Goal: Task Accomplishment & Management: Manage account settings

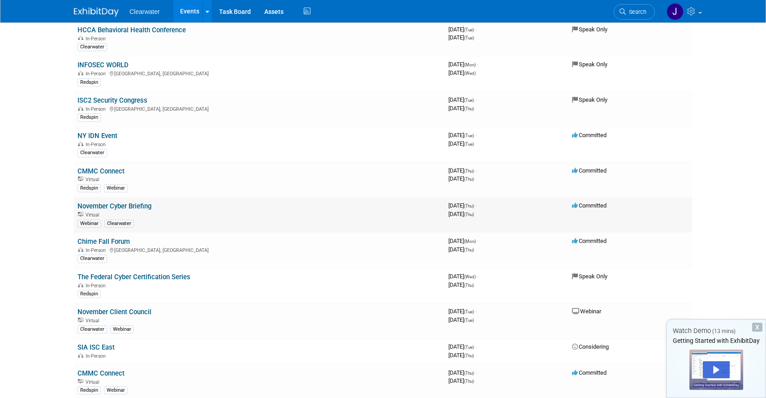
scroll to position [533, 0]
click at [156, 275] on link "The Federal Cyber Certification Series" at bounding box center [134, 276] width 113 height 8
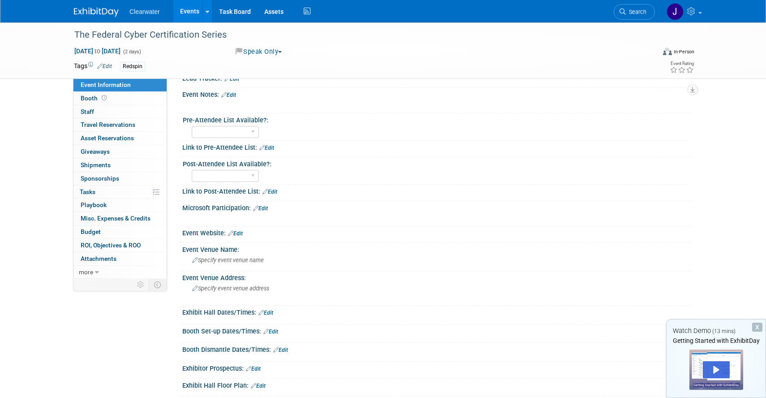
scroll to position [36, 0]
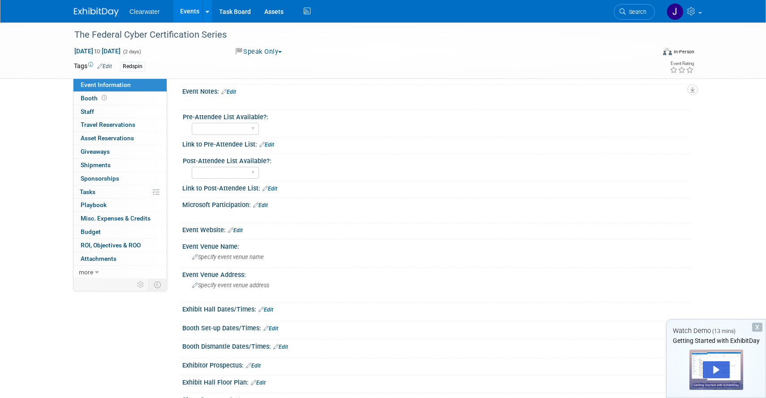
click at [238, 231] on link "Edit" at bounding box center [235, 230] width 15 height 6
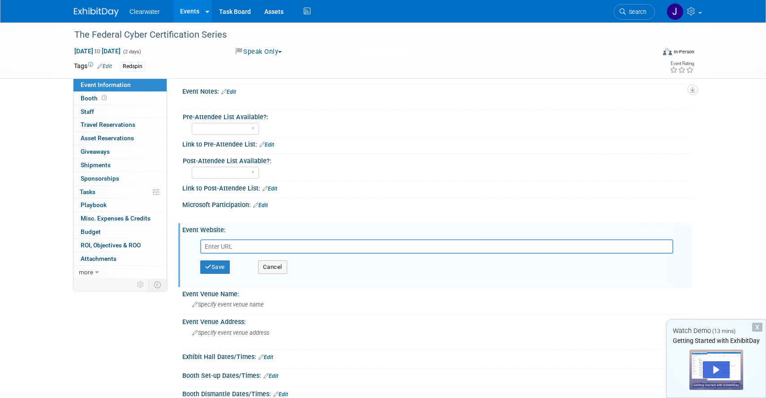
paste input "https://fedcertweek.org/"
type input "https://fedcertweek.org/"
click at [215, 270] on button "Save" at bounding box center [215, 266] width 30 height 13
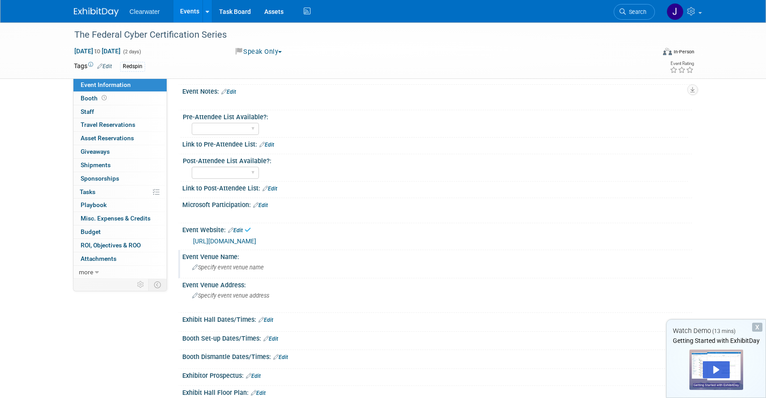
click at [233, 267] on span "Specify event venue name" at bounding box center [228, 267] width 72 height 7
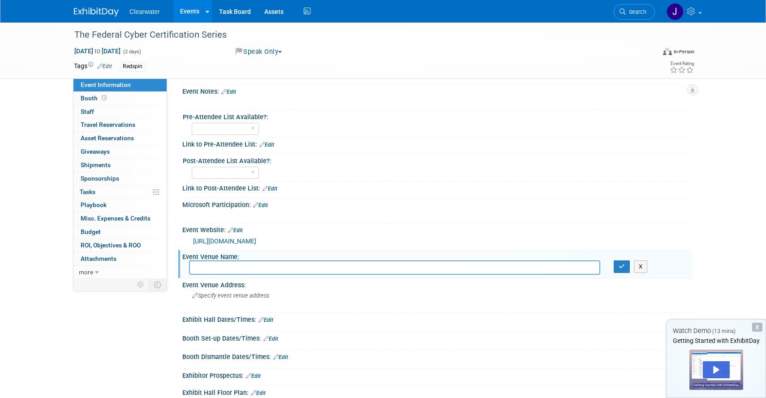
paste input "Westin Arlington Gateway, Virginia, USA"
type input "Westin Arlington Gateway, Virginia, USA"
click at [621, 268] on icon "button" at bounding box center [622, 267] width 6 height 6
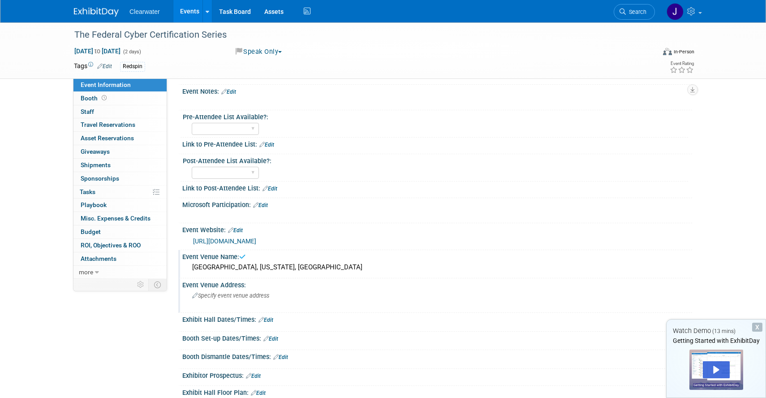
click at [386, 293] on div "Specify event venue address" at bounding box center [288, 299] width 199 height 21
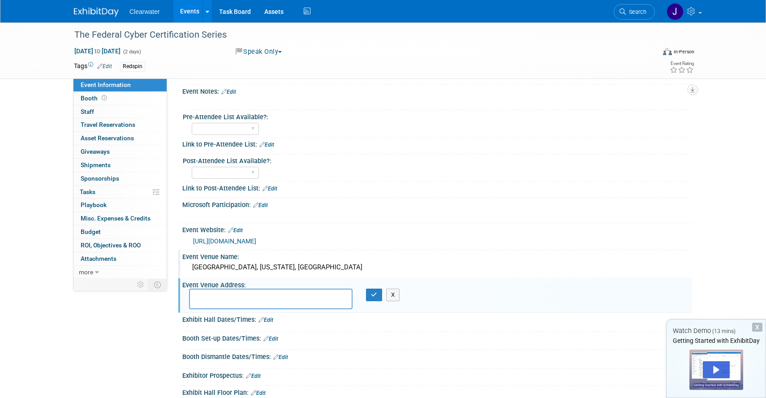
click at [304, 271] on div "Westin Arlington Gateway, Virginia, USA" at bounding box center [437, 267] width 497 height 14
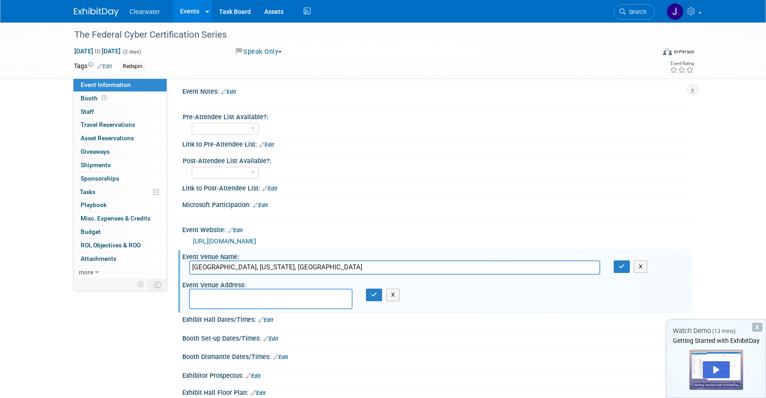
drag, startPoint x: 323, startPoint y: 270, endPoint x: 269, endPoint y: 268, distance: 53.4
click at [269, 268] on input "Westin Arlington Gateway, Virginia, USA" at bounding box center [394, 267] width 411 height 14
type input "Westin Arlington Gateway"
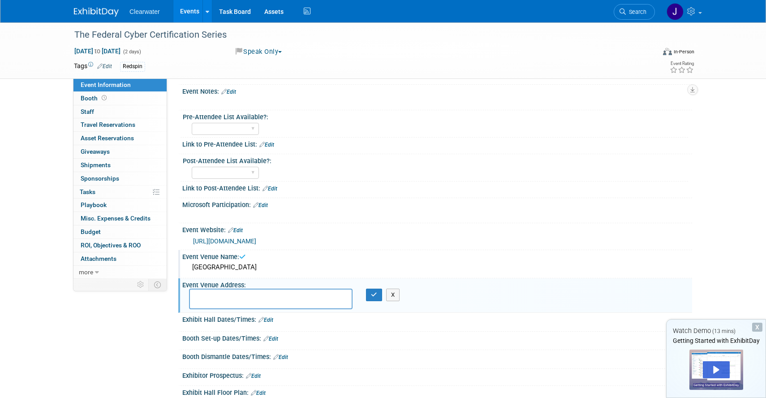
click at [258, 289] on textarea at bounding box center [271, 299] width 164 height 21
paste textarea "801 N Glebe Rd, Arlington, VA 22203"
type textarea "801 N Glebe Rd, Arlington, VA 22203"
click at [374, 296] on icon "button" at bounding box center [374, 295] width 6 height 6
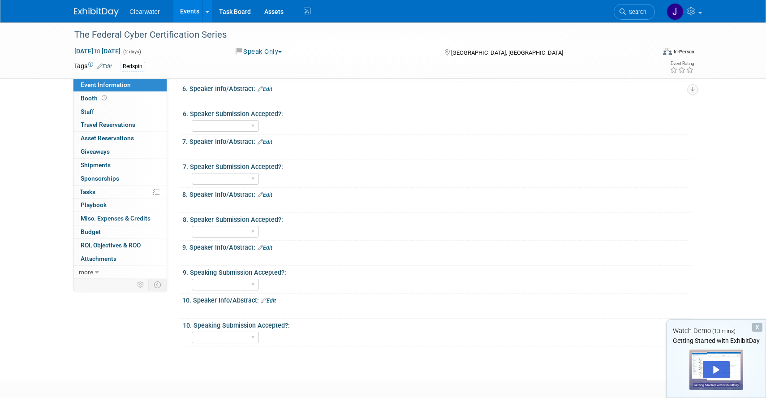
scroll to position [717, 0]
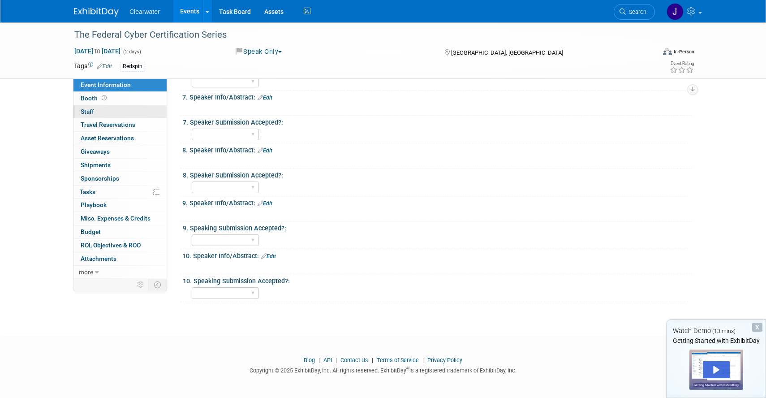
click at [93, 111] on span "Staff 0" at bounding box center [87, 111] width 13 height 7
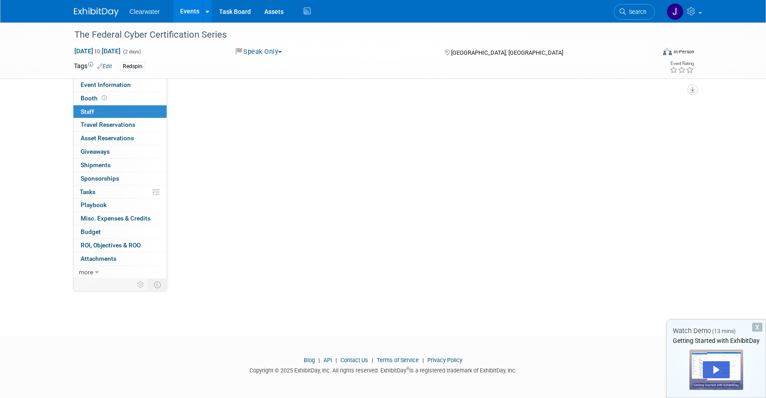
scroll to position [0, 0]
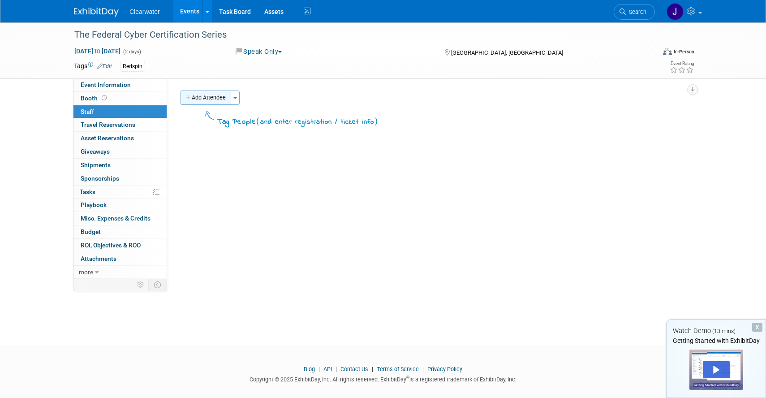
click at [219, 97] on button "Add Attendee" at bounding box center [206, 98] width 51 height 14
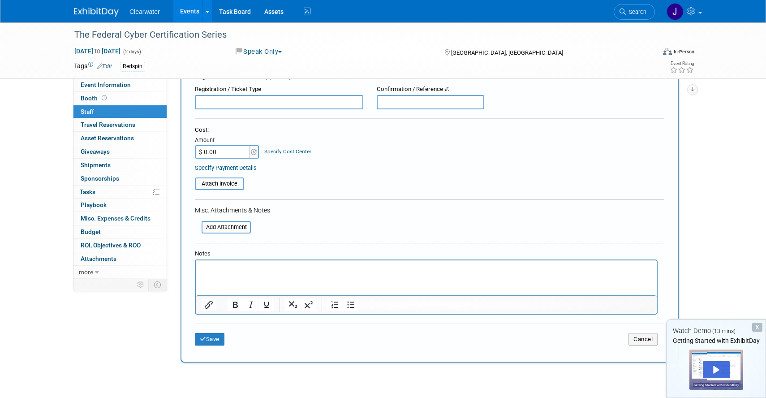
scroll to position [158, 0]
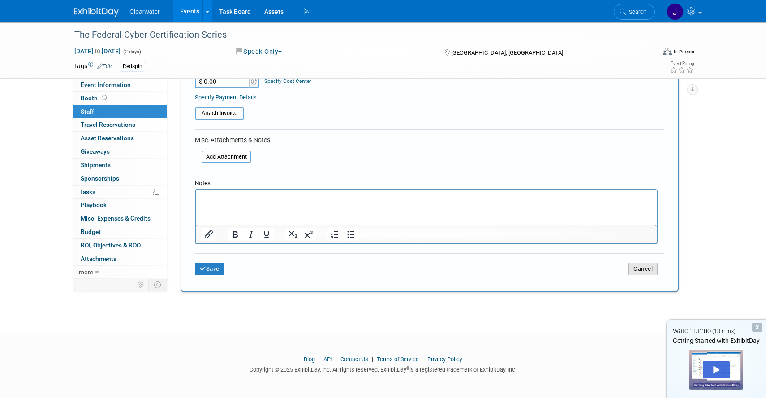
click at [639, 273] on button "Cancel" at bounding box center [643, 269] width 29 height 13
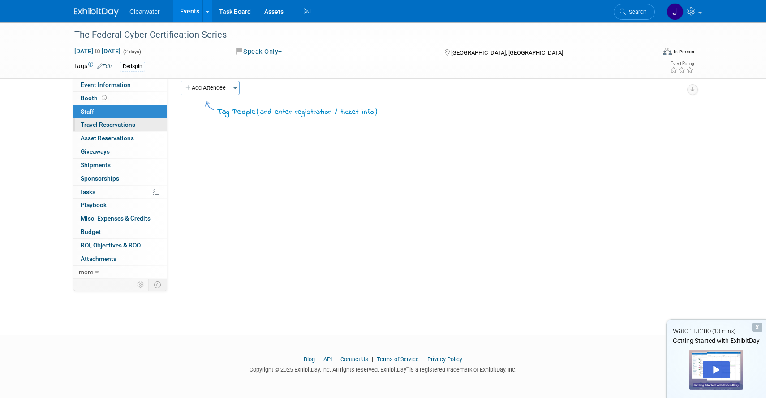
click at [117, 126] on span "Travel Reservations 0" at bounding box center [108, 124] width 55 height 7
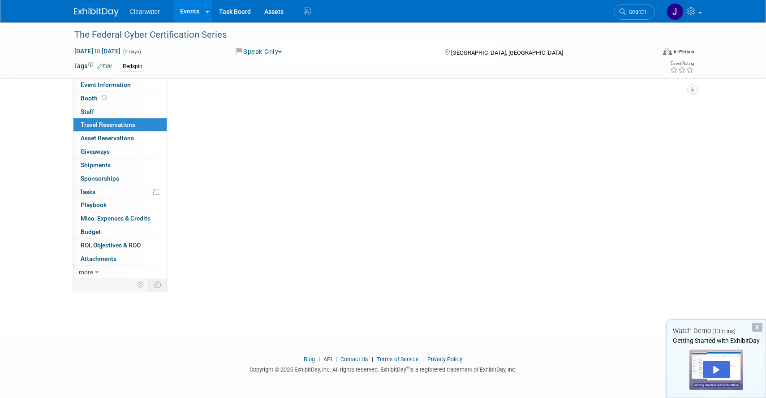
scroll to position [0, 0]
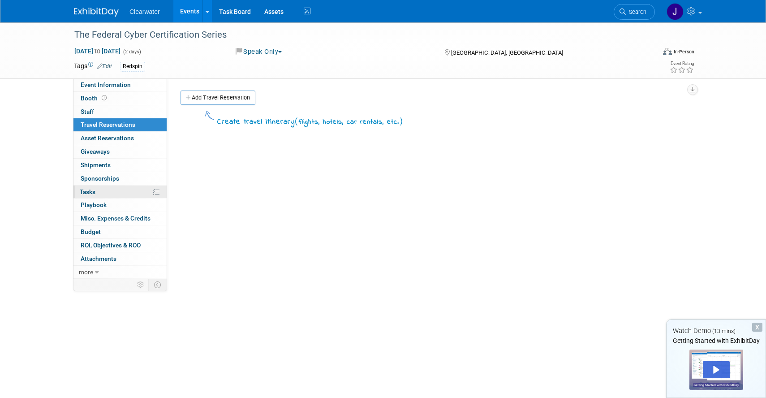
click at [91, 193] on span "Tasks 0%" at bounding box center [88, 191] width 16 height 7
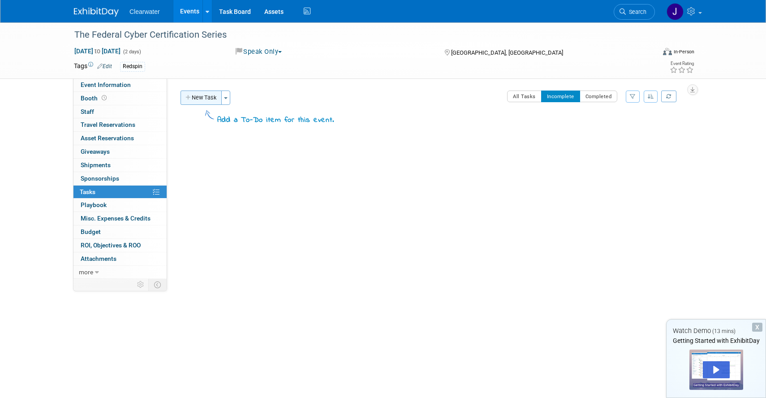
click at [196, 100] on button "New Task" at bounding box center [201, 98] width 41 height 14
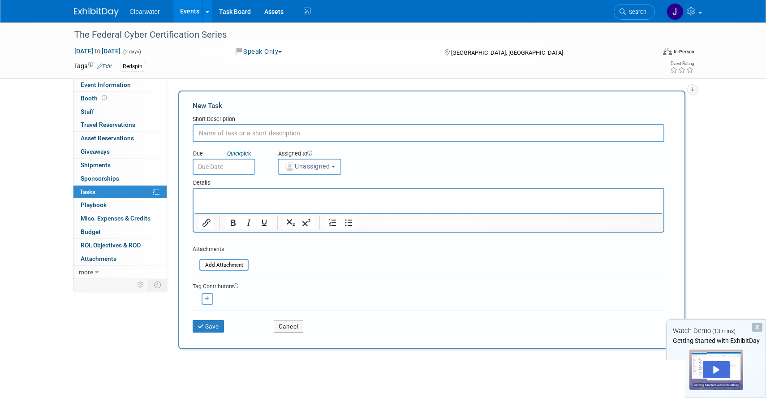
click at [303, 133] on input "text" at bounding box center [429, 133] width 472 height 18
type input "Complete Speaker Release From"
click at [203, 169] on input "text" at bounding box center [224, 167] width 63 height 16
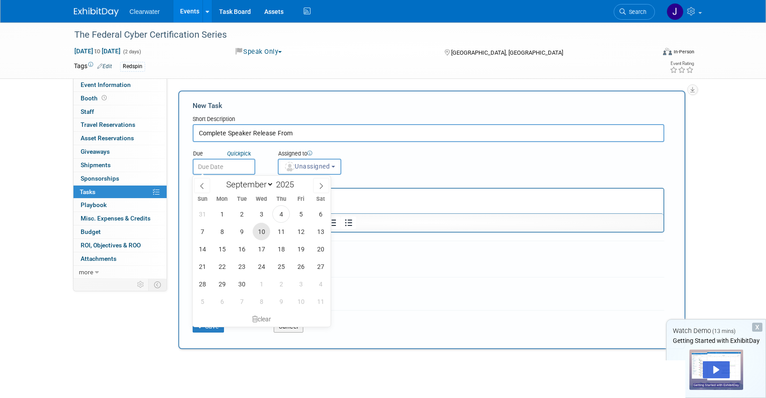
click at [261, 234] on span "10" at bounding box center [261, 231] width 17 height 17
type input "Sep 10, 2025"
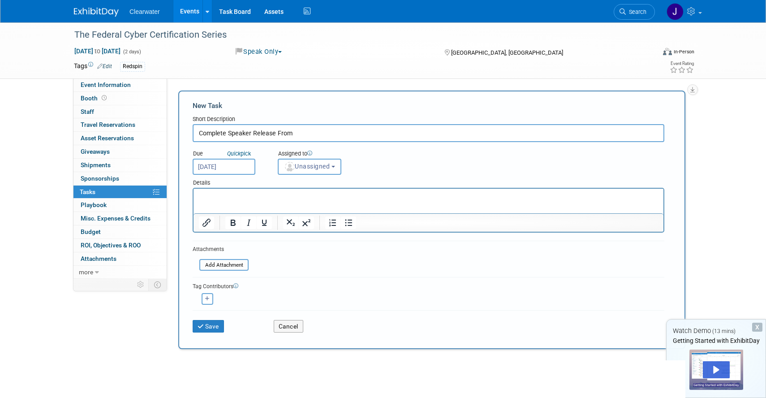
click at [435, 163] on div "Due Quick pick Sep 10, 2025 Assigned to <img src="https://www.exhibitday.com/Im…" at bounding box center [428, 158] width 485 height 33
click at [363, 201] on html at bounding box center [429, 195] width 470 height 13
click at [366, 198] on p "﻿Speaker Release Form" at bounding box center [429, 196] width 460 height 9
click at [257, 194] on link "Speaker Release Form﻿" at bounding box center [231, 196] width 65 height 7
click at [418, 159] on div "Due Quick pick Sep 10, 2025 Assigned to <img src="https://www.exhibitday.com/Im…" at bounding box center [428, 158] width 485 height 33
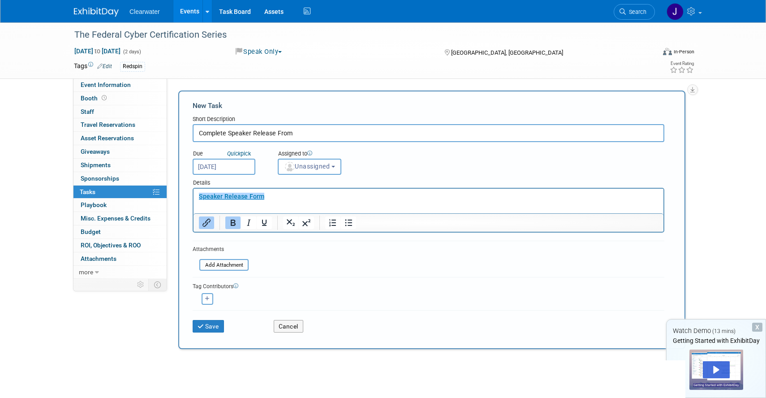
click at [428, 164] on div "Due Quick pick Sep 10, 2025 Assigned to <img src="https://www.exhibitday.com/Im…" at bounding box center [428, 158] width 485 height 33
drag, startPoint x: 282, startPoint y: 195, endPoint x: 195, endPoint y: 194, distance: 87.9
click at [195, 194] on html "Speaker Release Form" at bounding box center [429, 195] width 470 height 13
click at [362, 201] on html "Speaker Release Form" at bounding box center [429, 195] width 470 height 13
click at [390, 276] on form "New Task Short Description Complete Speaker Release From Due Quick pick Sep 10,…" at bounding box center [432, 220] width 479 height 238
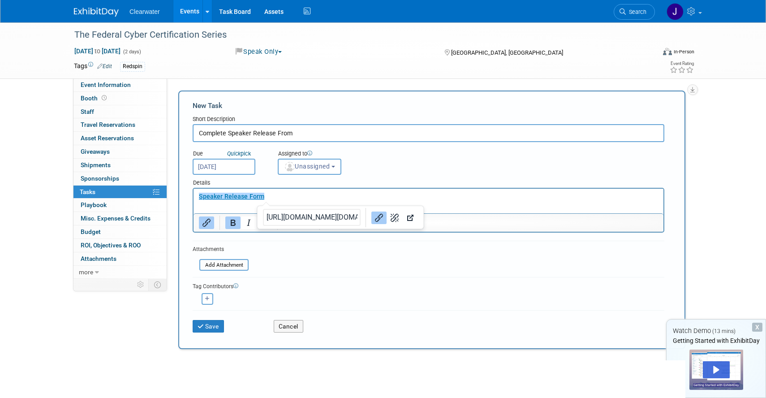
click at [256, 196] on link "Speaker Release Form﻿" at bounding box center [231, 196] width 65 height 7
click at [405, 221] on icon "Open link" at bounding box center [410, 217] width 11 height 11
click at [206, 326] on button "Save" at bounding box center [208, 326] width 31 height 13
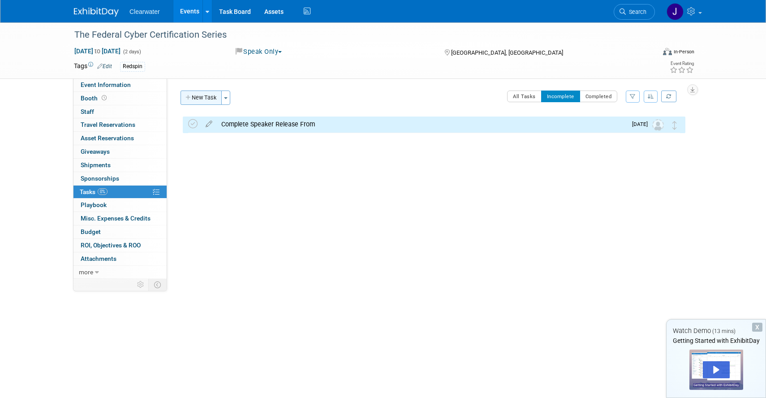
click at [205, 94] on button "New Task" at bounding box center [201, 98] width 41 height 14
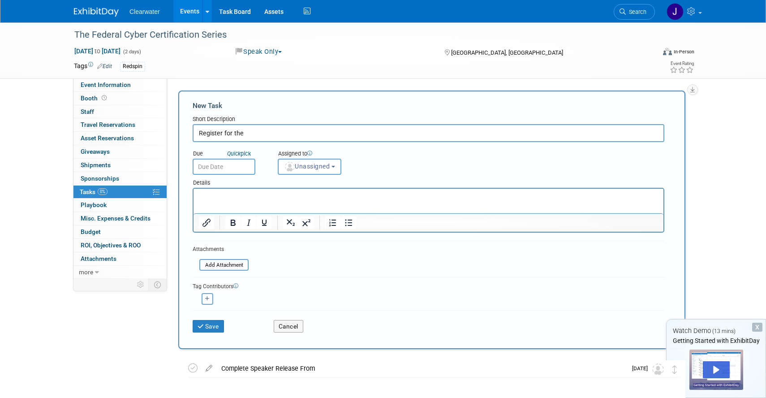
click at [240, 194] on p "Rich Text Area. Press ALT-0 for help." at bounding box center [429, 196] width 460 height 9
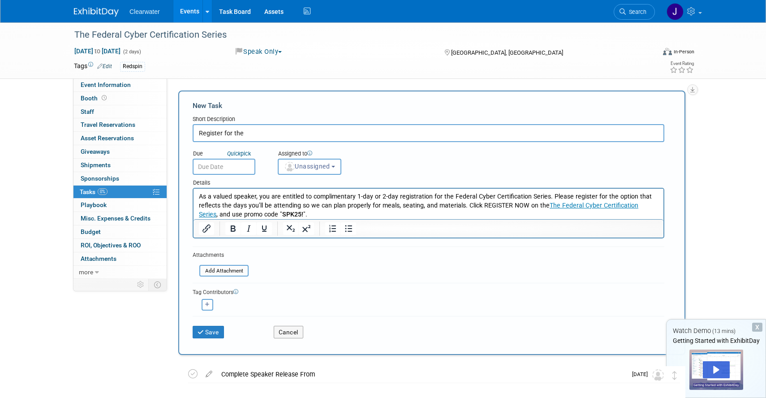
click at [286, 129] on input "Register for the" at bounding box center [429, 133] width 472 height 18
type input "Register for the Federal Cyber Certification Series"
click at [225, 164] on input "text" at bounding box center [224, 167] width 63 height 16
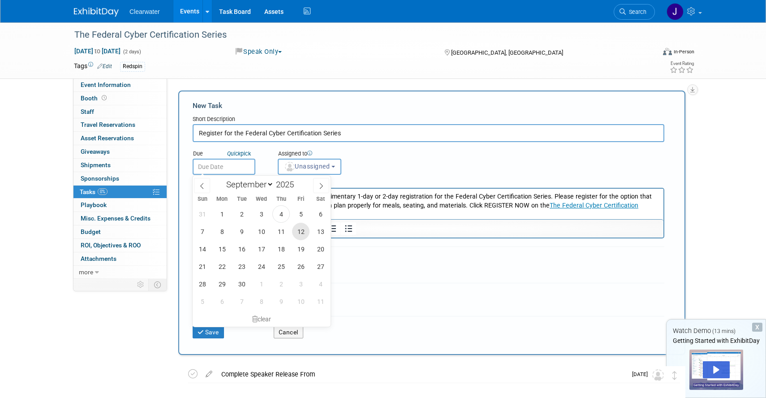
click at [300, 231] on span "12" at bounding box center [300, 231] width 17 height 17
type input "Sep 12, 2025"
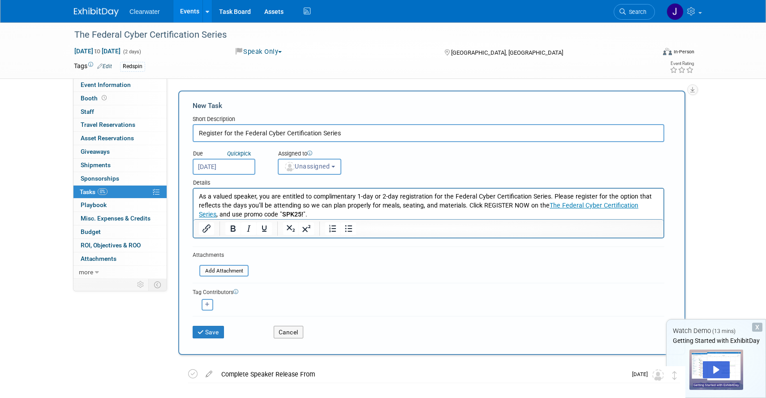
click at [387, 166] on div "Assigned to <img src="https://www.exhibitday.com/Images/Unassigned-User-Icon.pn…" at bounding box center [331, 160] width 121 height 29
click at [215, 334] on button "Save" at bounding box center [208, 332] width 31 height 13
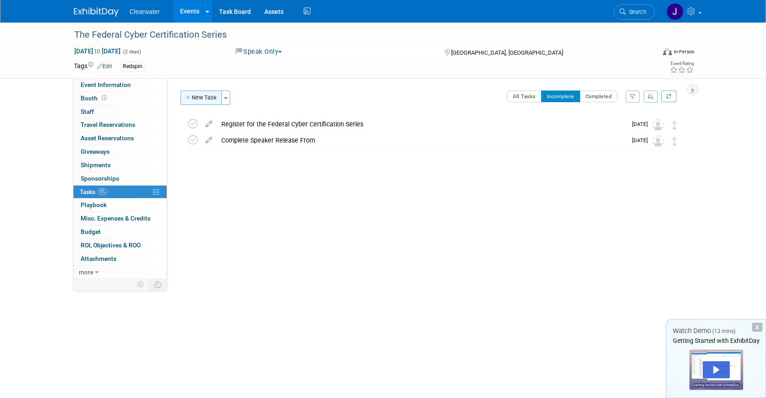
click at [195, 97] on button "New Task" at bounding box center [201, 98] width 41 height 14
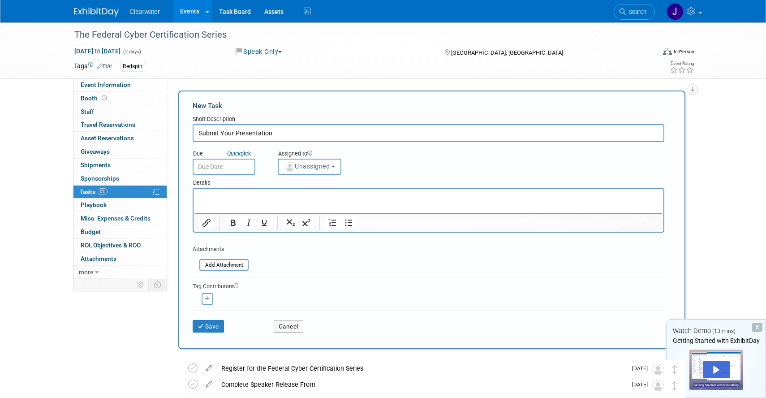
type input "Submit Your Presentation"
click at [213, 169] on input "text" at bounding box center [224, 167] width 63 height 16
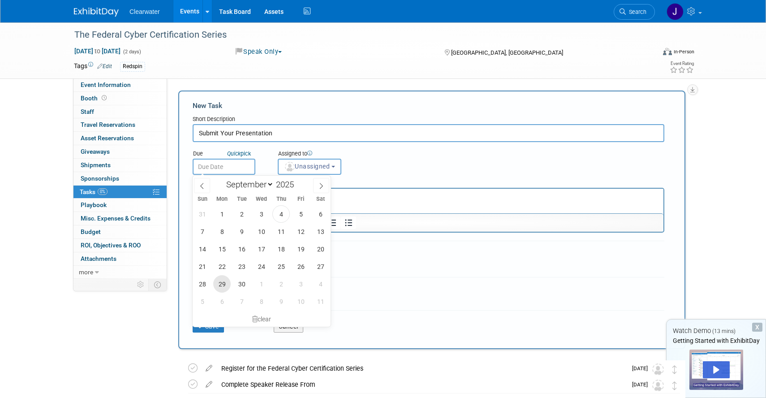
click at [226, 282] on span "29" at bounding box center [221, 283] width 17 height 17
type input "Sep 29, 2025"
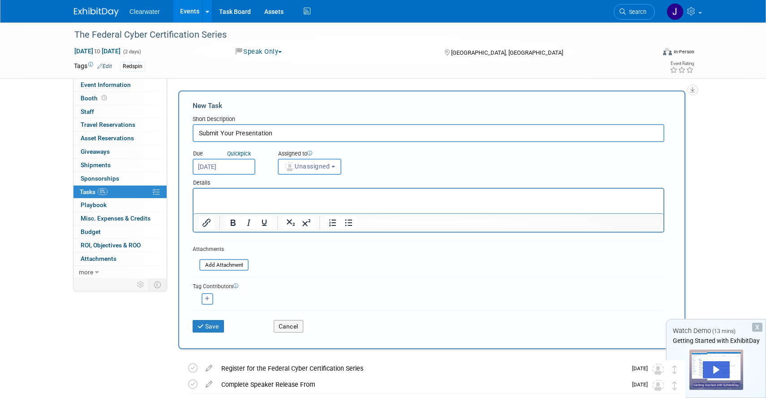
click at [315, 199] on p "Rich Text Area. Press ALT-0 for help." at bounding box center [429, 196] width 460 height 9
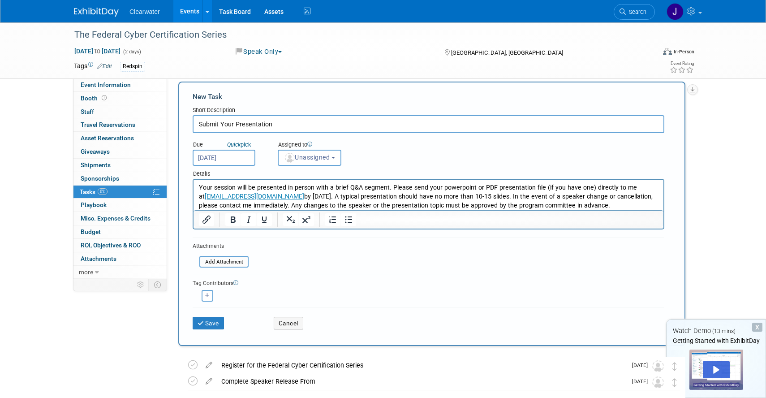
scroll to position [9, 0]
drag, startPoint x: 619, startPoint y: 187, endPoint x: 652, endPoint y: 187, distance: 32.3
click at [652, 187] on p "Your session will be presented in person with a brief Q&A segment. Please send …" at bounding box center [429, 196] width 460 height 26
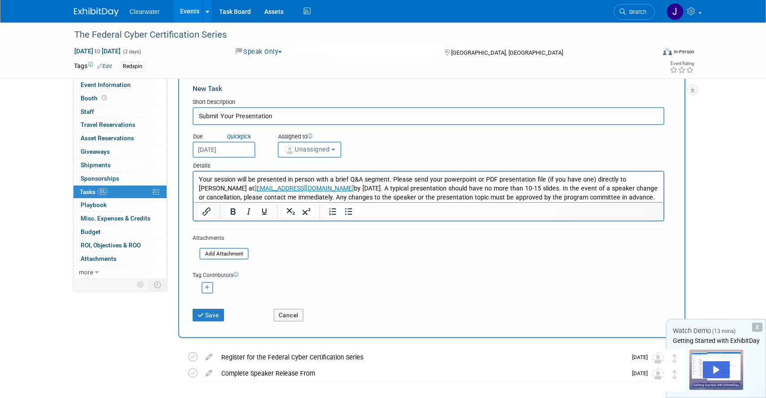
scroll to position [19, 0]
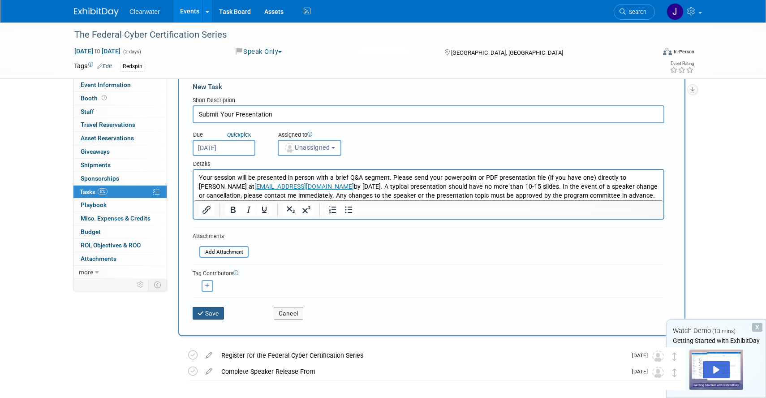
click at [216, 318] on button "Save" at bounding box center [208, 313] width 31 height 13
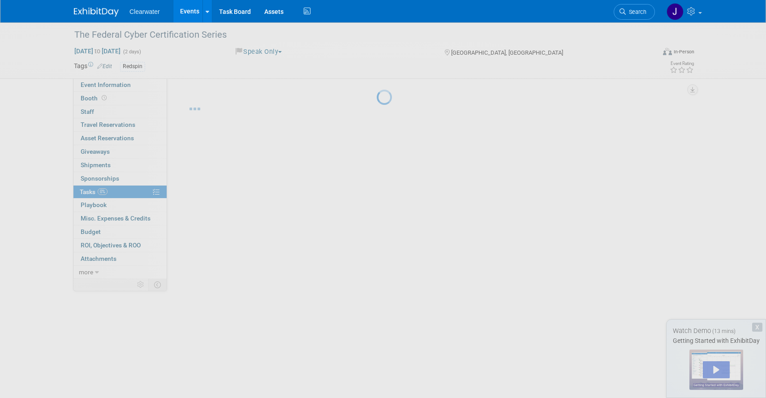
scroll to position [0, 0]
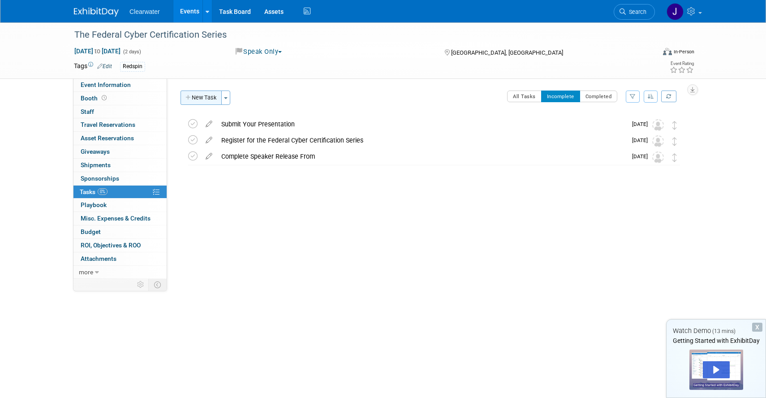
click at [208, 99] on button "New Task" at bounding box center [201, 98] width 41 height 14
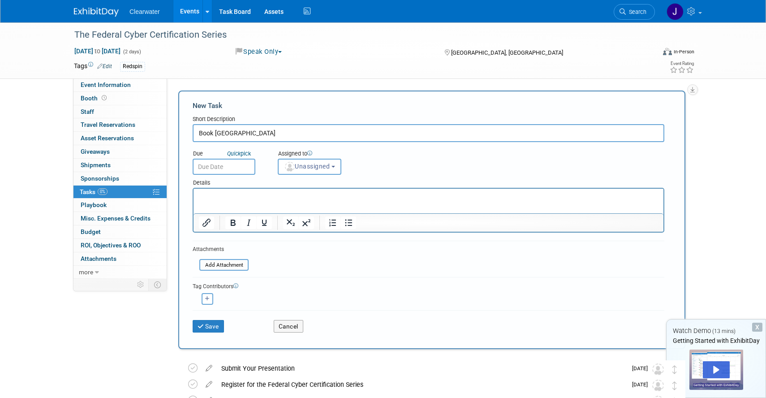
type input "Book Hotel Room"
click at [263, 199] on p "Rich Text Area. Press ALT-0 for help." at bounding box center [429, 196] width 460 height 9
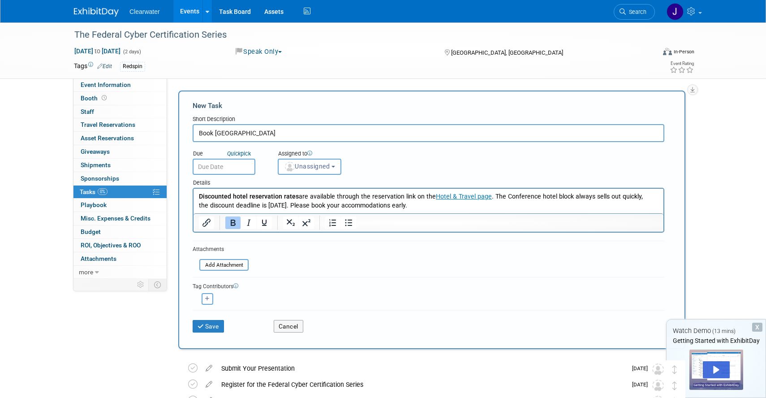
click at [217, 167] on input "text" at bounding box center [224, 167] width 63 height 16
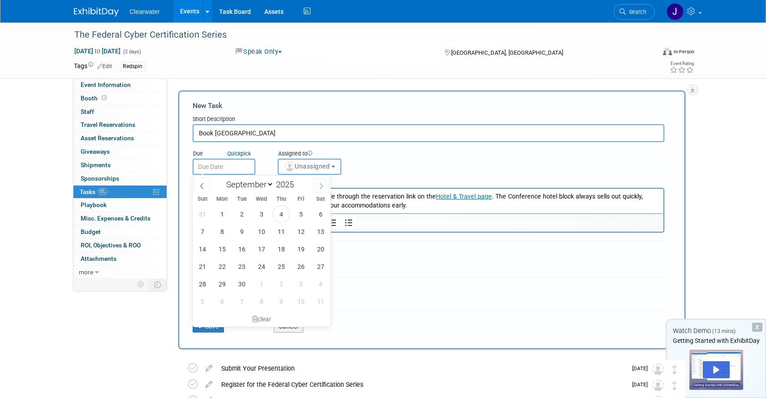
click at [323, 182] on span at bounding box center [321, 185] width 16 height 15
select select "9"
click at [296, 246] on span "17" at bounding box center [300, 248] width 17 height 17
type input "Oct 17, 2025"
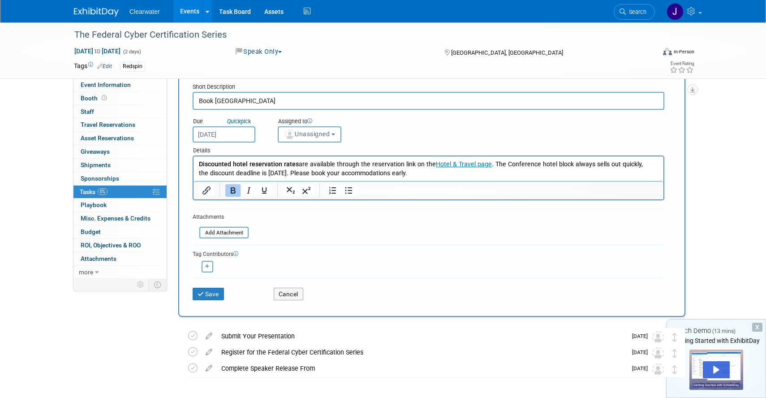
scroll to position [29, 0]
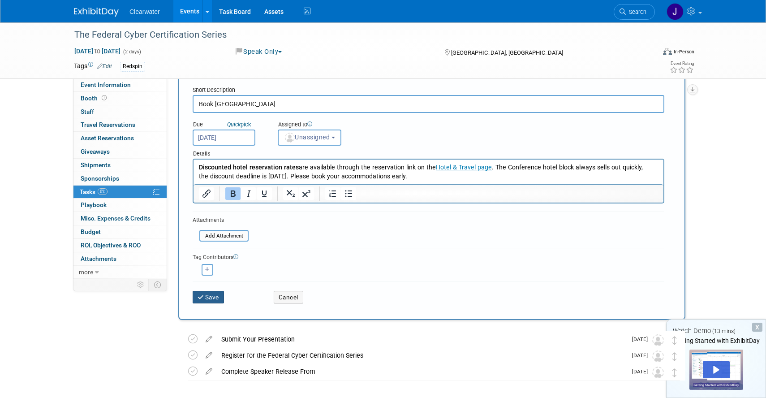
click at [210, 296] on button "Save" at bounding box center [208, 297] width 31 height 13
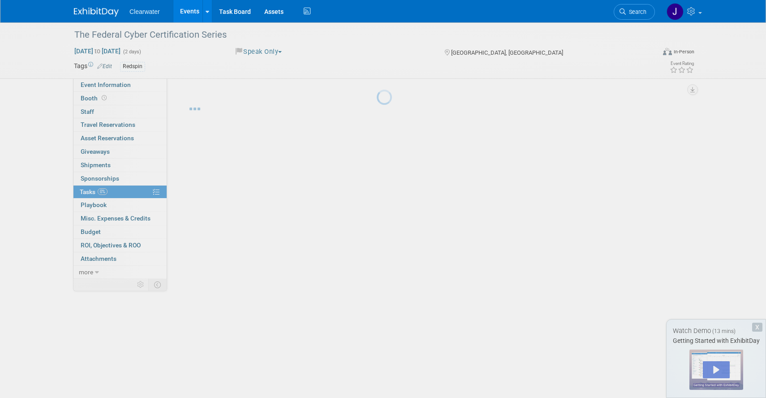
scroll to position [0, 0]
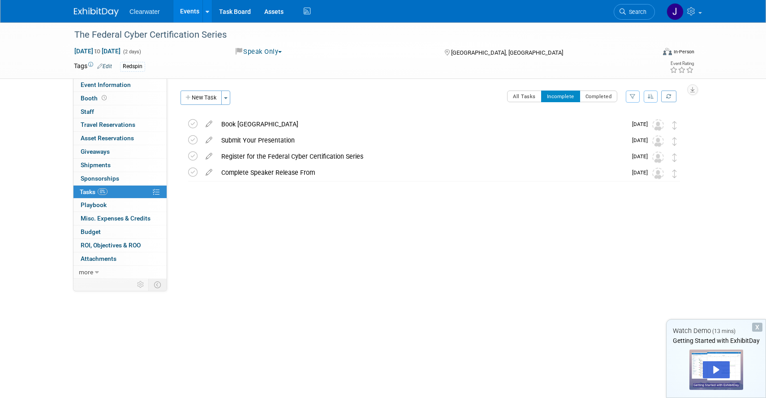
click at [103, 10] on img at bounding box center [96, 12] width 45 height 9
